Goal: Find specific page/section: Find specific page/section

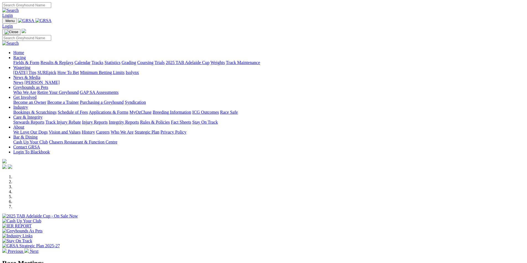
scroll to position [111, 0]
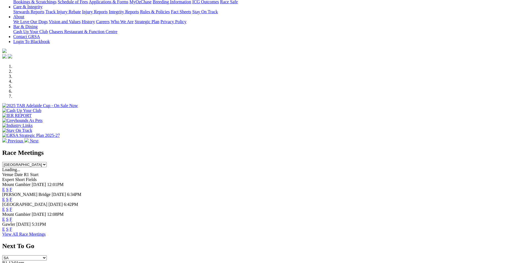
click at [12, 187] on link "F" at bounding box center [11, 189] width 2 height 5
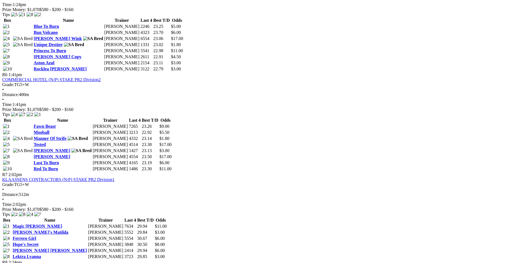
scroll to position [746, 0]
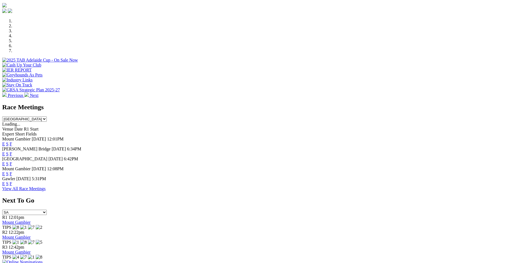
scroll to position [166, 0]
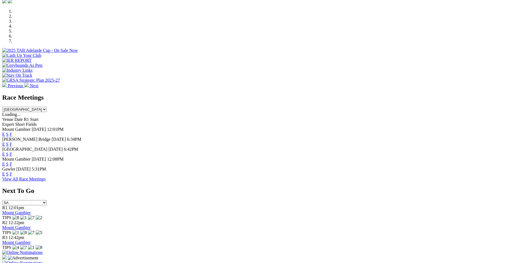
click at [12, 162] on link "F" at bounding box center [11, 164] width 2 height 5
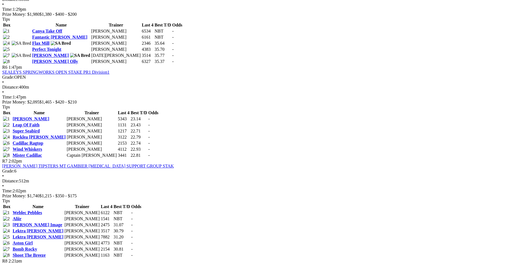
scroll to position [663, 0]
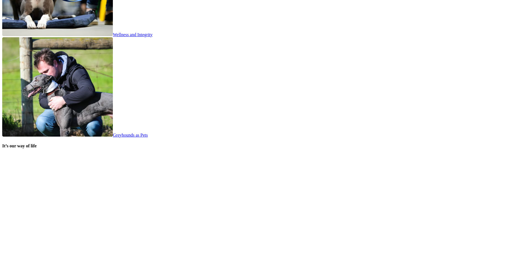
scroll to position [1023, 0]
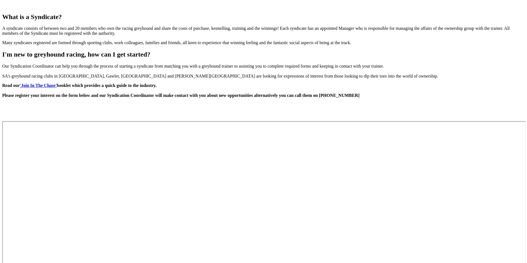
scroll to position [498, 0]
